Goal: Task Accomplishment & Management: Manage account settings

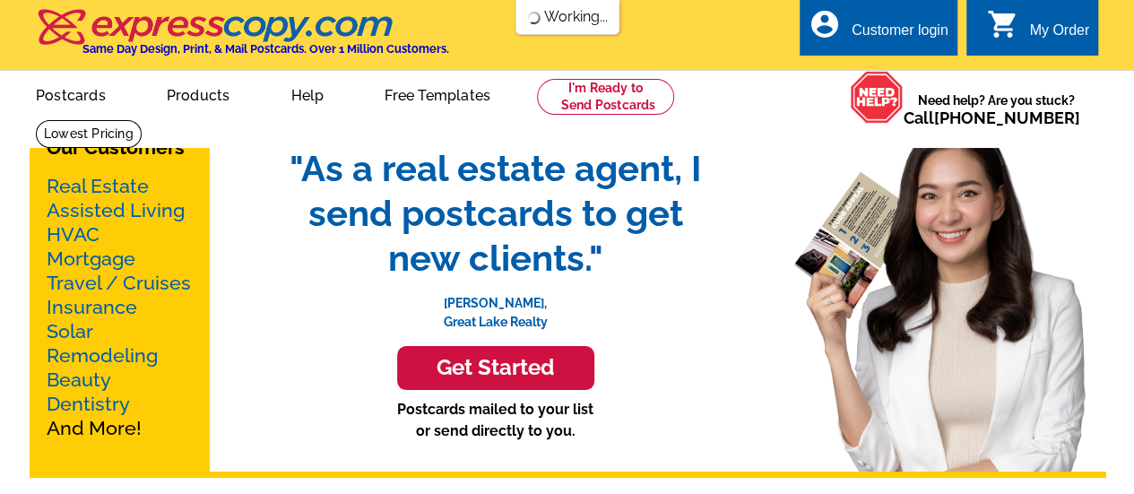
click at [885, 24] on div "Customer login" at bounding box center [900, 34] width 97 height 25
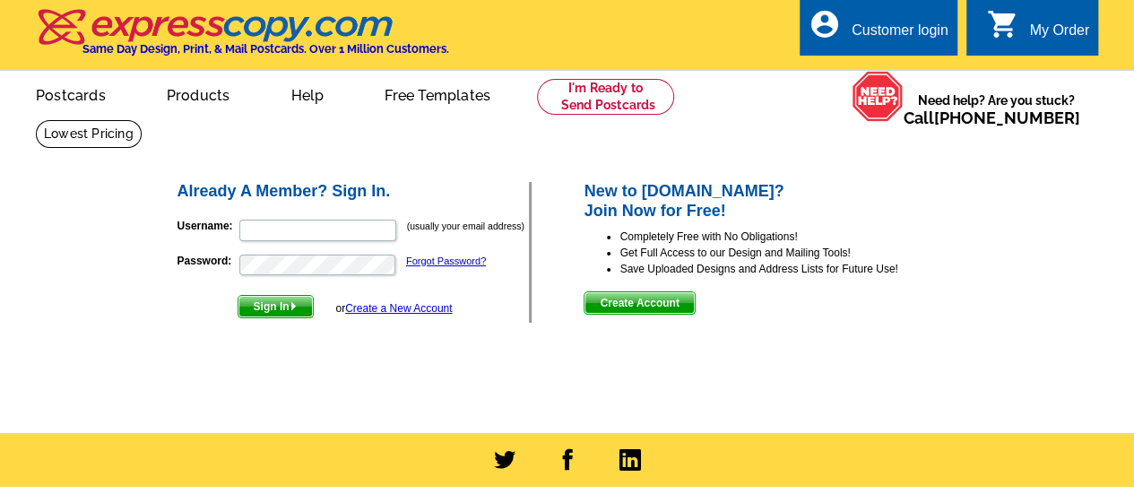
click at [388, 231] on span at bounding box center [385, 229] width 14 height 14
click at [384, 229] on span at bounding box center [385, 229] width 14 height 14
click at [388, 229] on span at bounding box center [385, 229] width 14 height 14
type input "[EMAIL_ADDRESS][DOMAIN_NAME]"
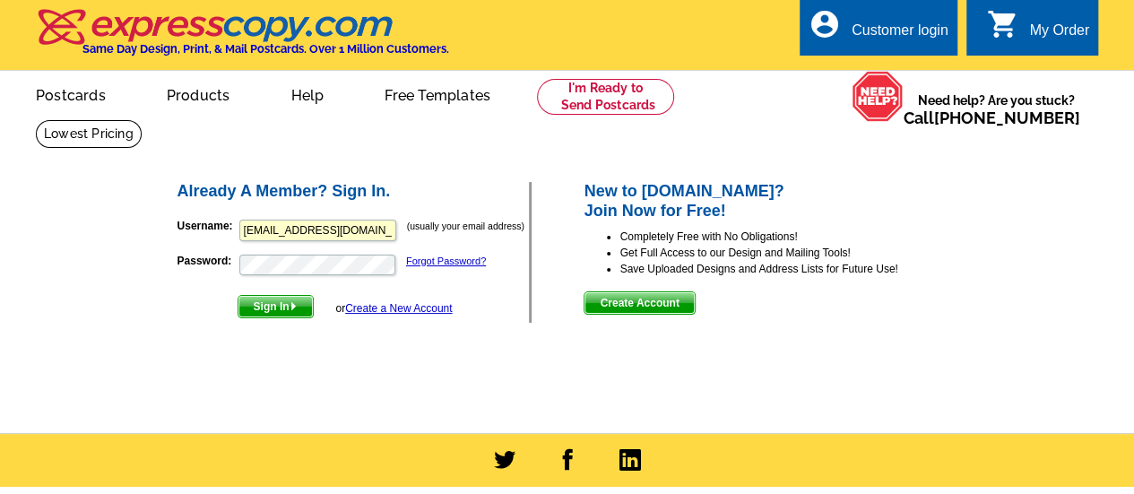
click at [267, 303] on span "Sign In" at bounding box center [275, 307] width 74 height 22
